Goal: Transaction & Acquisition: Purchase product/service

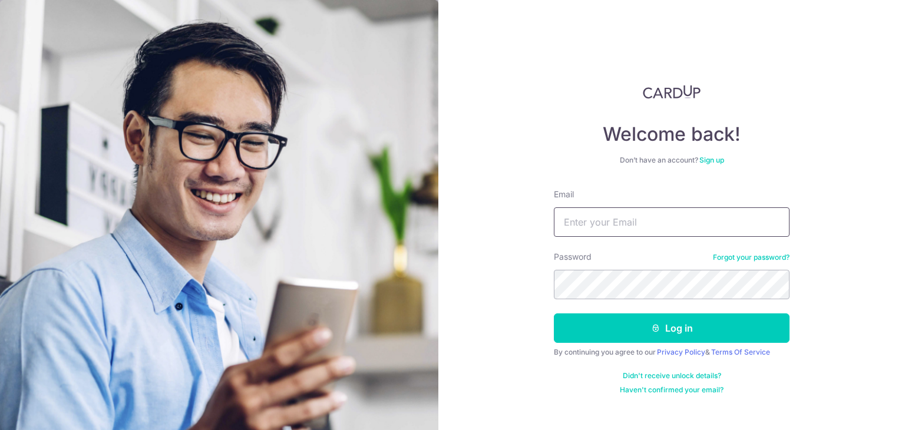
click at [638, 214] on input "Email" at bounding box center [672, 221] width 236 height 29
type input "[EMAIL_ADDRESS][DOMAIN_NAME]"
click at [554, 313] on button "Log in" at bounding box center [672, 327] width 236 height 29
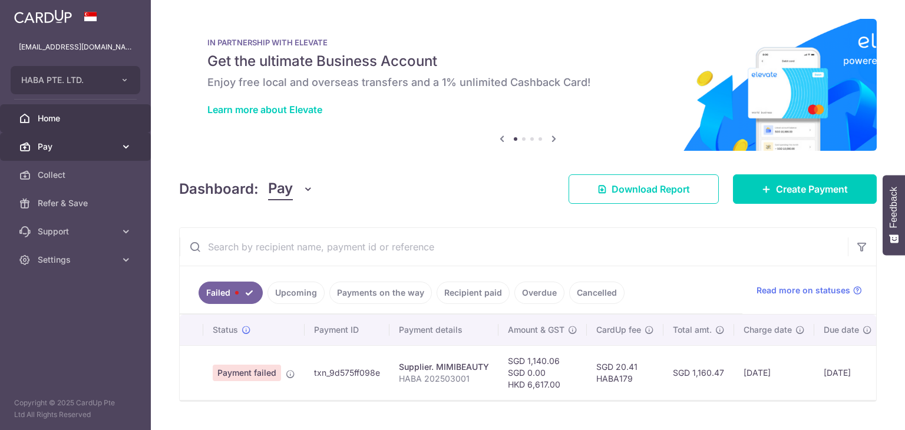
click at [72, 144] on span "Pay" at bounding box center [77, 147] width 78 height 12
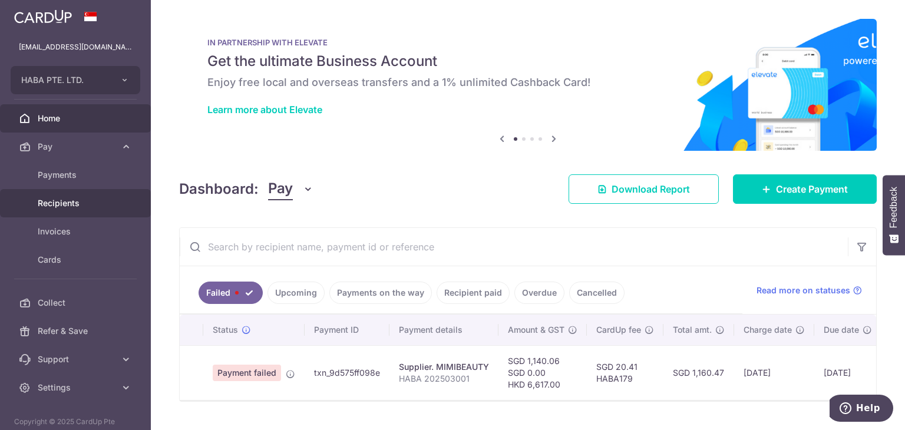
click at [68, 198] on span "Recipients" at bounding box center [77, 203] width 78 height 12
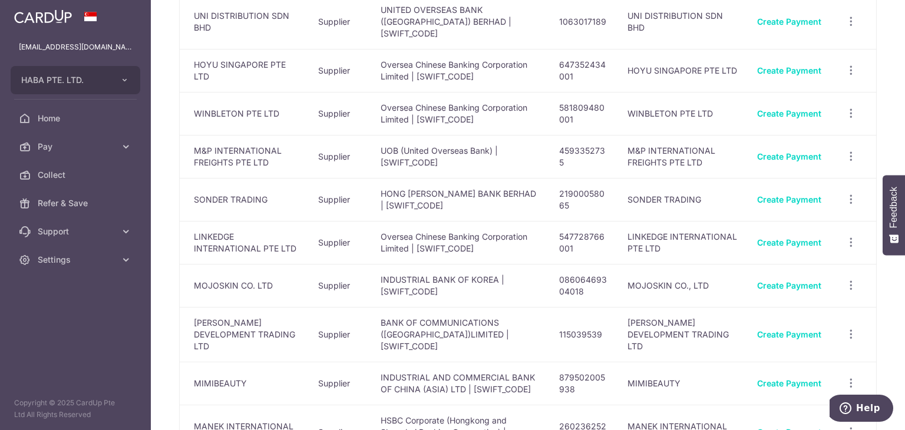
scroll to position [530, 0]
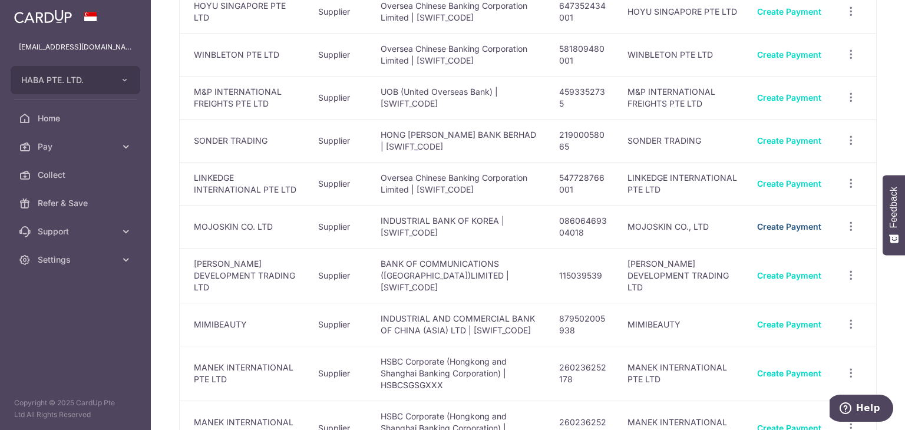
click at [791, 221] on link "Create Payment" at bounding box center [789, 226] width 64 height 10
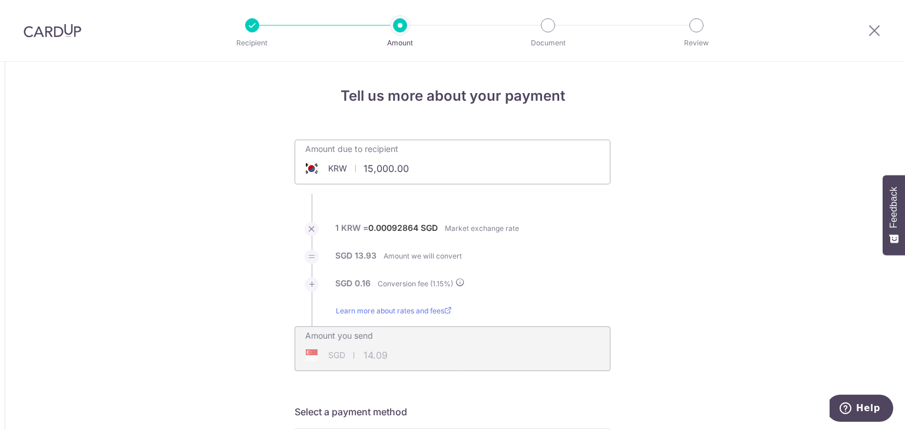
click at [400, 157] on input "15,000.00" at bounding box center [386, 168] width 182 height 27
type input "3,545,500.00"
type input "3,330.60"
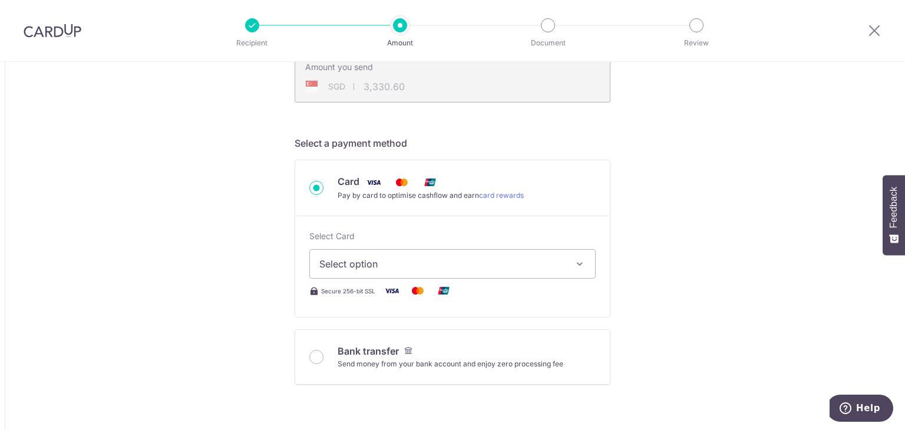
scroll to position [294, 0]
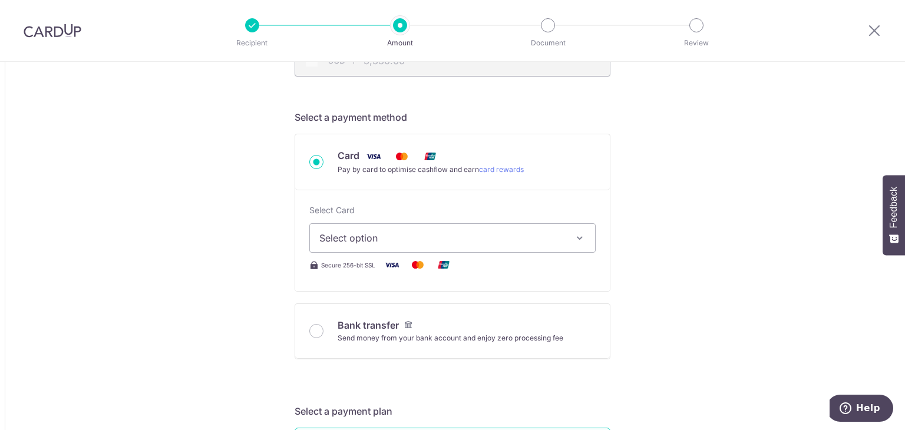
click at [422, 254] on div "Select Card Select option Add credit card Your Cards **** 7809 **** 1824 Secure…" at bounding box center [452, 238] width 286 height 68
click at [424, 240] on span "Select option" at bounding box center [441, 238] width 245 height 14
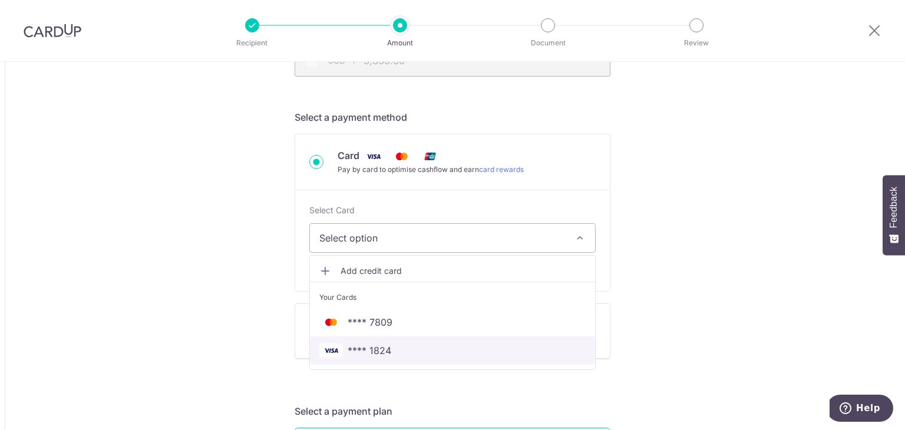
click at [366, 349] on span "**** 1824" at bounding box center [369, 350] width 44 height 14
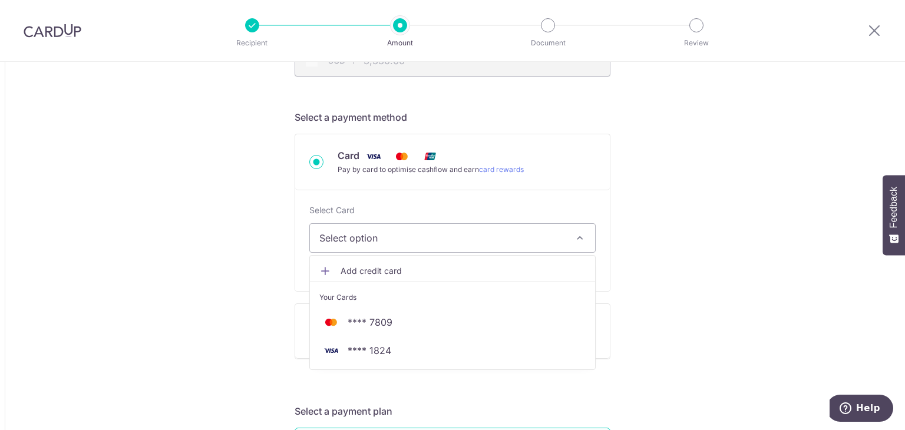
type input "3,545,500.00"
type input "3,330.59"
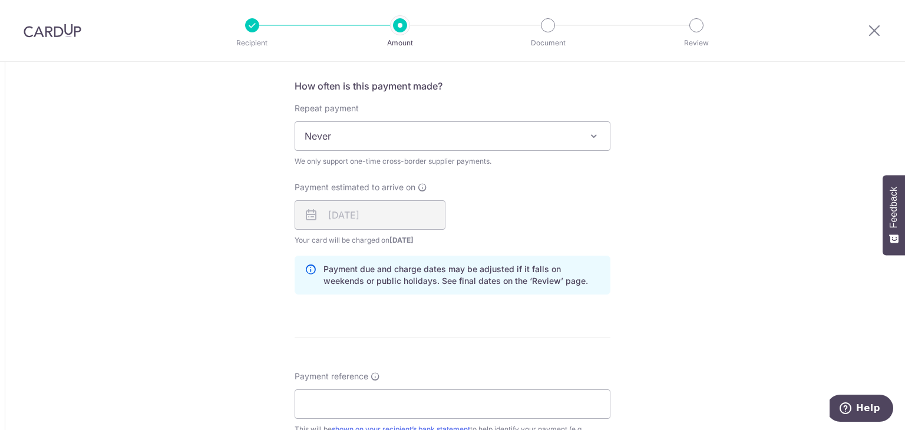
scroll to position [824, 0]
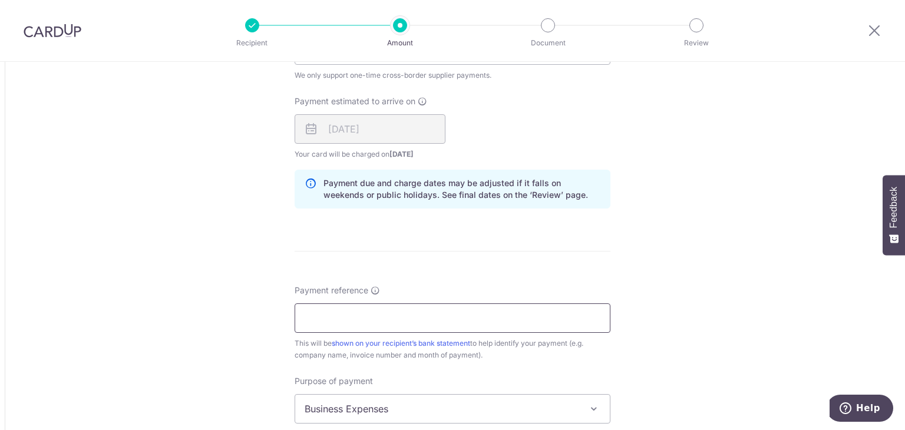
click at [372, 317] on input "Payment reference" at bounding box center [452, 317] width 316 height 29
type input "HABA179"
click at [149, 307] on div "Tell us more about your payment Amount due to recipient KRW 3,545,500.00 354550…" at bounding box center [452, 31] width 905 height 1588
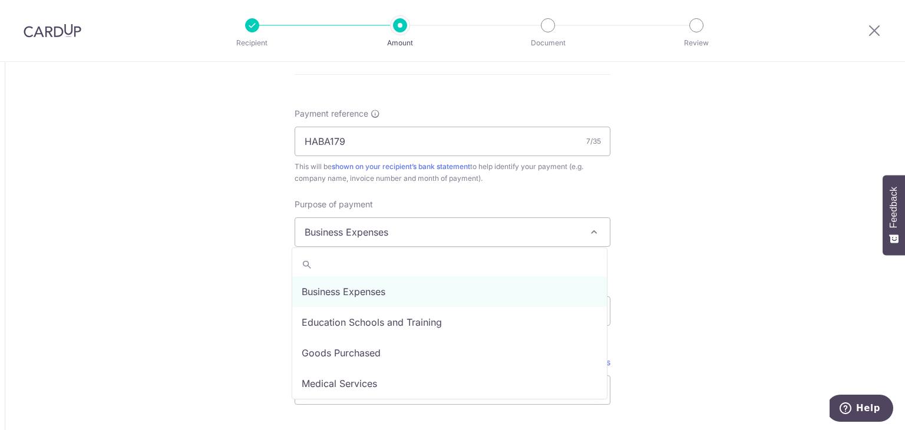
click at [358, 236] on span "Business Expenses" at bounding box center [452, 232] width 314 height 28
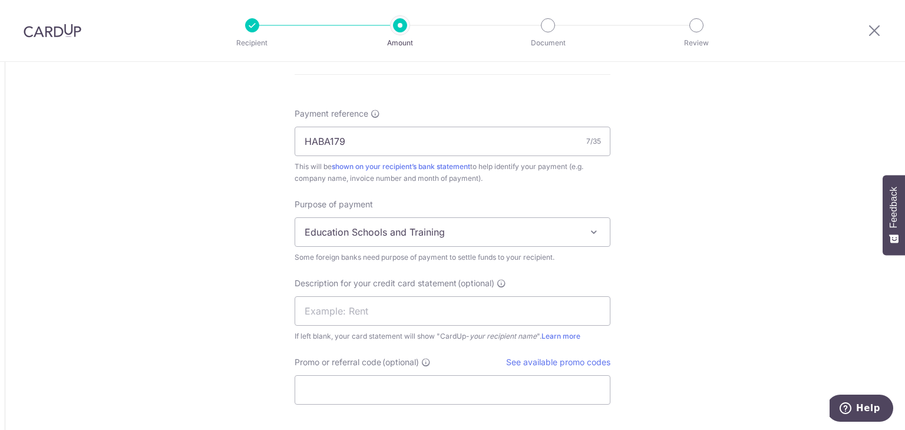
click at [363, 239] on span "Education Schools and Training" at bounding box center [452, 232] width 314 height 28
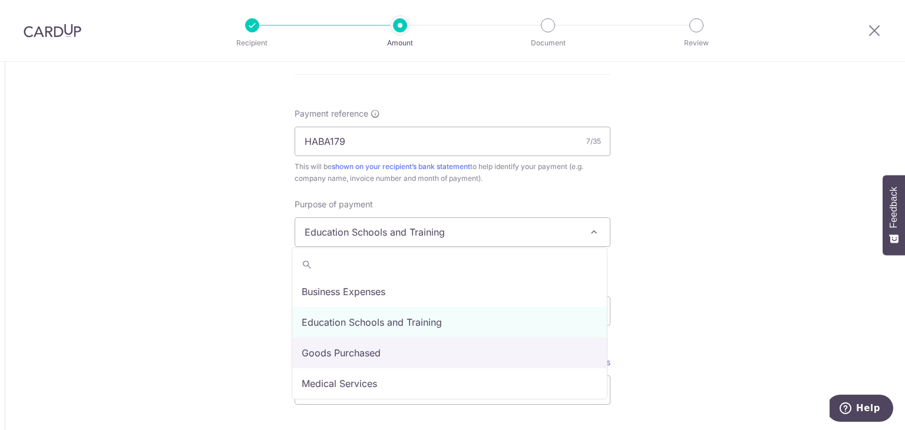
select select "Goods Purchased"
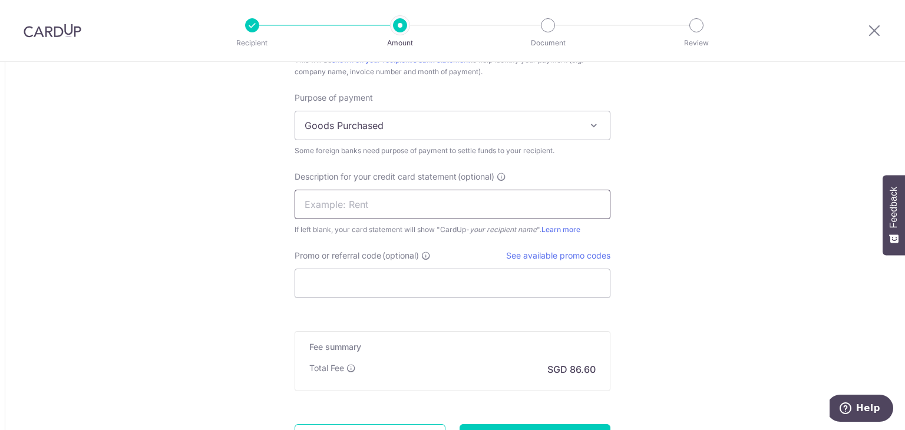
scroll to position [1119, 0]
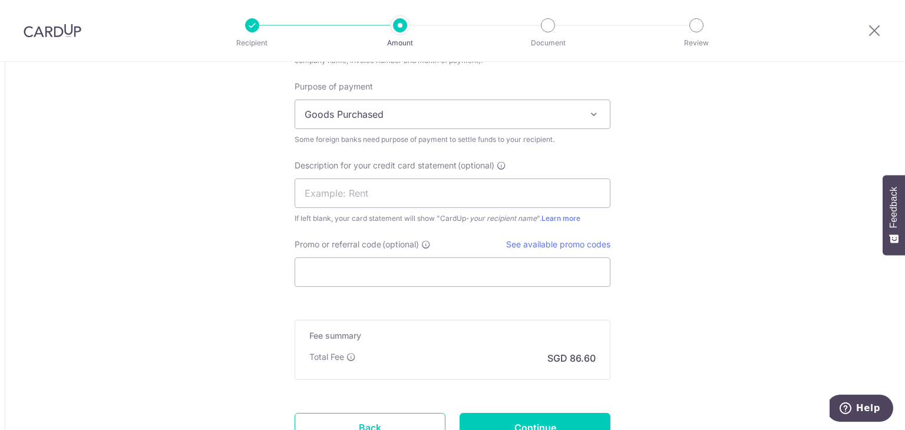
click at [350, 270] on input "Promo or referral code (optional)" at bounding box center [452, 271] width 316 height 29
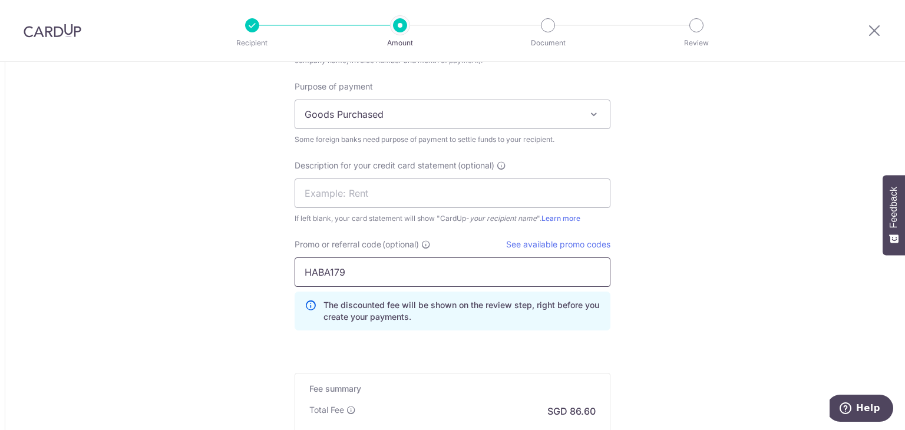
scroll to position [1270, 0]
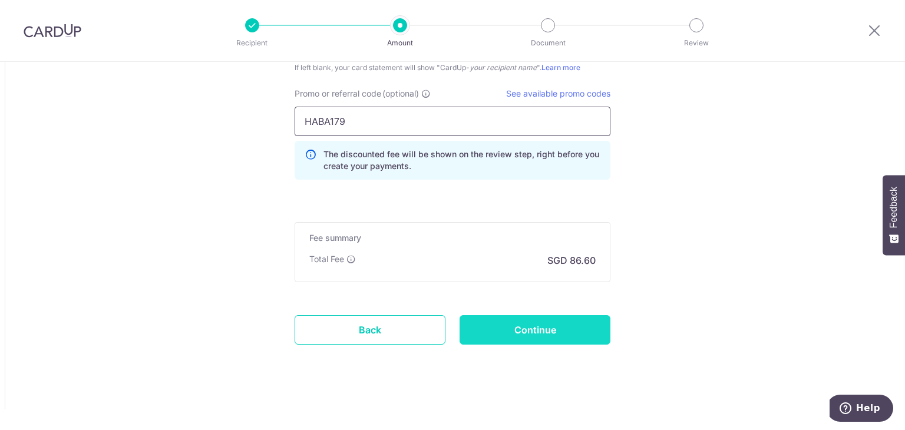
type input "HABA179"
click at [588, 324] on input "Continue" at bounding box center [534, 329] width 151 height 29
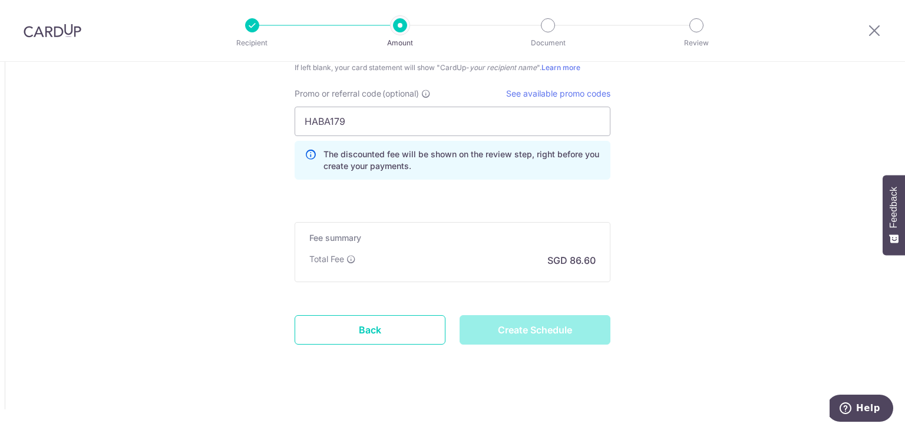
type input "Create Schedule"
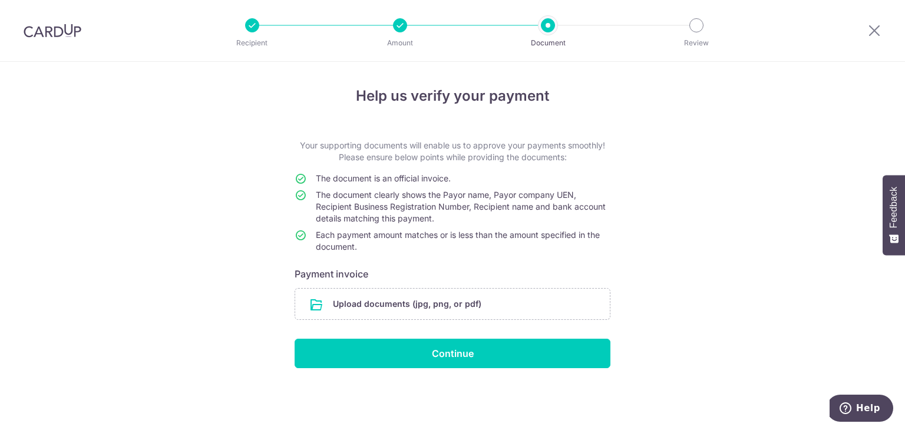
click at [667, 292] on div "Help us verify your payment Your supporting documents will enable us to approve…" at bounding box center [452, 246] width 905 height 368
click at [445, 293] on input "file" at bounding box center [452, 304] width 314 height 31
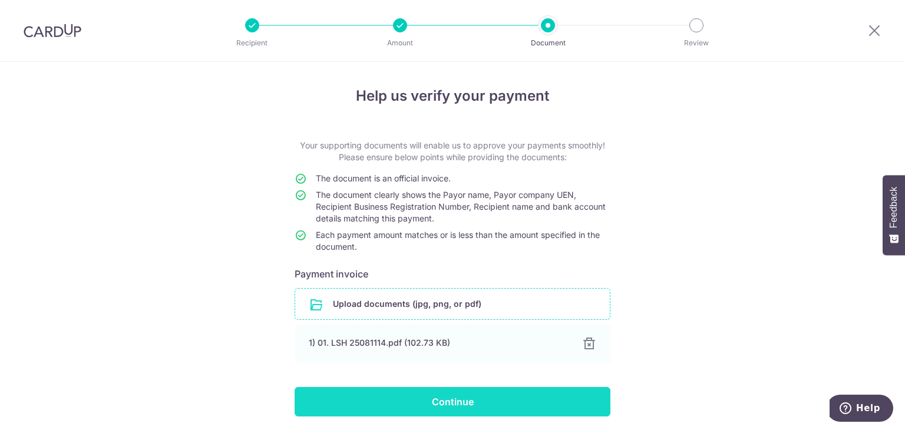
click at [443, 393] on input "Continue" at bounding box center [452, 401] width 316 height 29
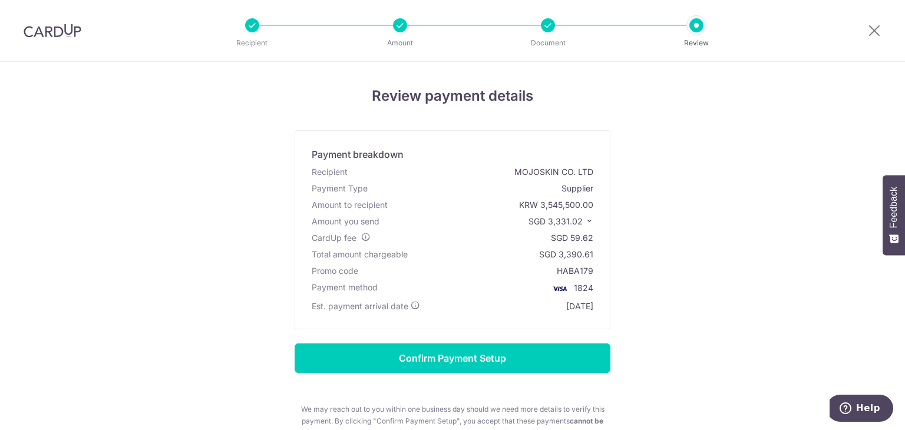
click at [730, 169] on div "Review payment details Payment breakdown Recipient MOJOSKIN CO. LTD Payment Typ…" at bounding box center [452, 283] width 689 height 396
drag, startPoint x: 874, startPoint y: 31, endPoint x: 525, endPoint y: 77, distance: 351.6
click at [874, 31] on icon at bounding box center [874, 30] width 14 height 15
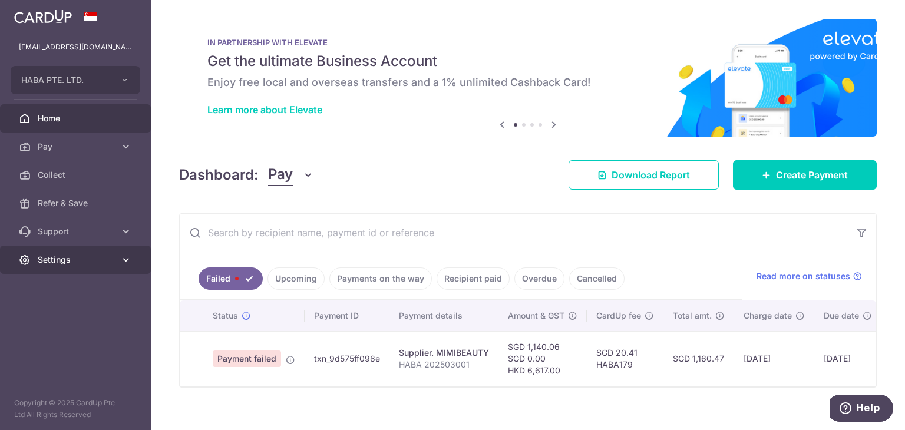
click at [92, 255] on span "Settings" at bounding box center [77, 260] width 78 height 12
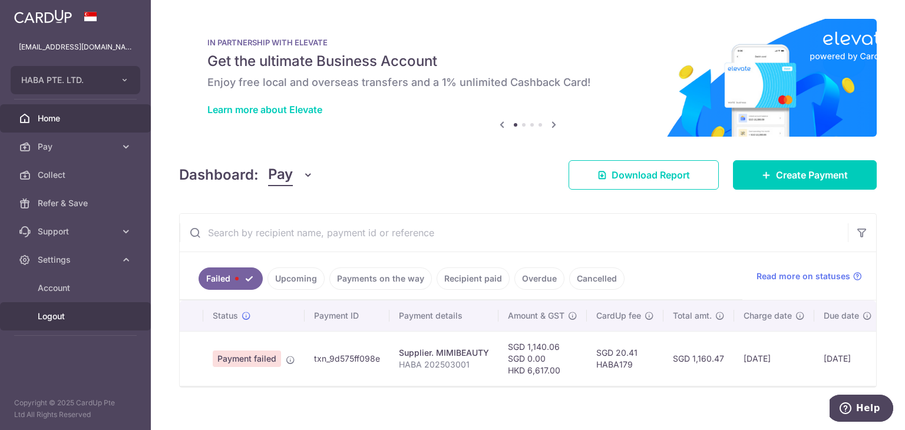
click at [71, 314] on span "Logout" at bounding box center [77, 316] width 78 height 12
